Goal: Task Accomplishment & Management: Manage account settings

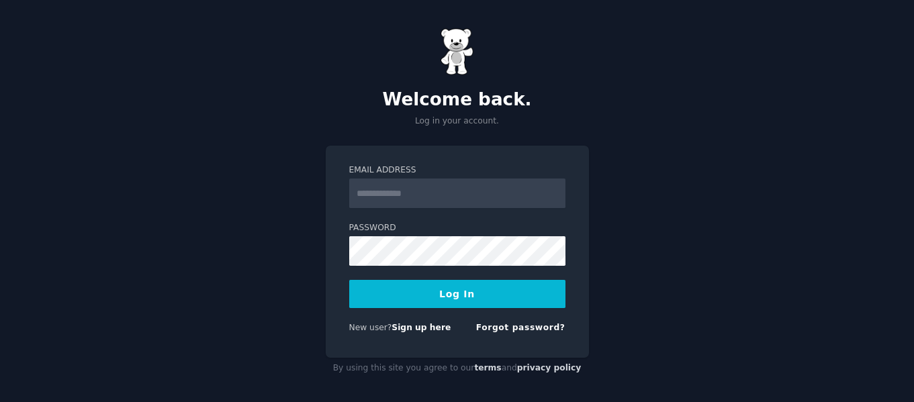
click at [403, 189] on input "Email Address" at bounding box center [457, 194] width 216 height 30
type input "**********"
click at [463, 299] on button "Log In" at bounding box center [457, 294] width 216 height 28
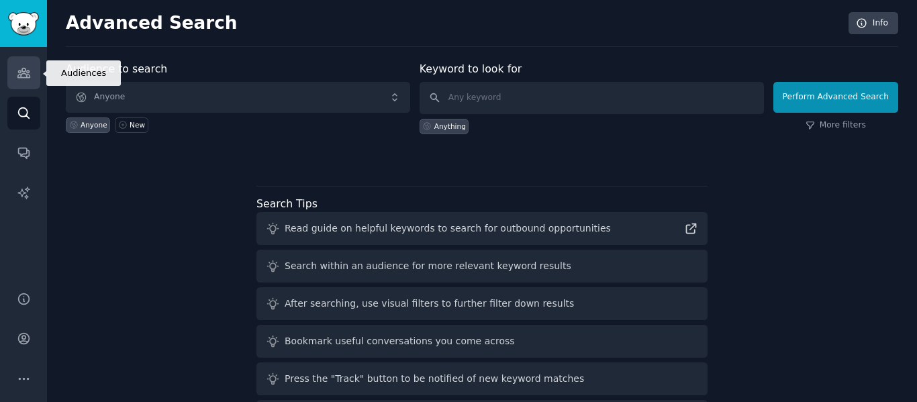
click at [27, 73] on icon "Sidebar" at bounding box center [23, 72] width 12 height 9
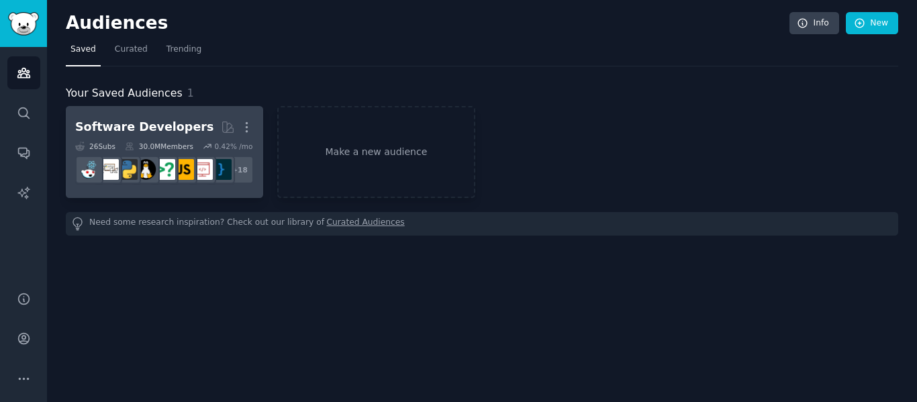
click at [146, 130] on div "Software Developers" at bounding box center [144, 127] width 138 height 17
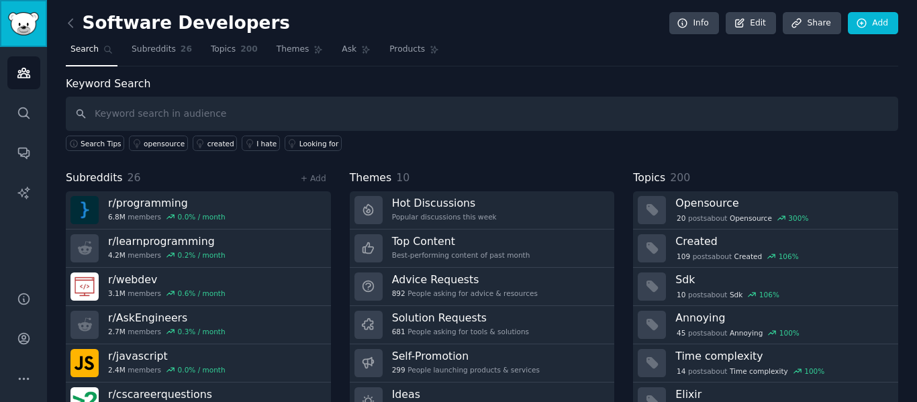
click at [21, 21] on img "Sidebar" at bounding box center [23, 24] width 31 height 24
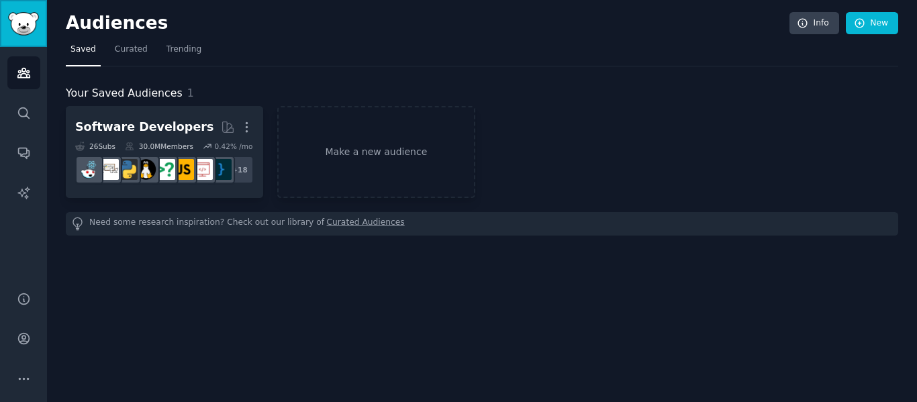
click at [29, 27] on img "Sidebar" at bounding box center [23, 24] width 31 height 24
